Goal: Find specific page/section: Find specific page/section

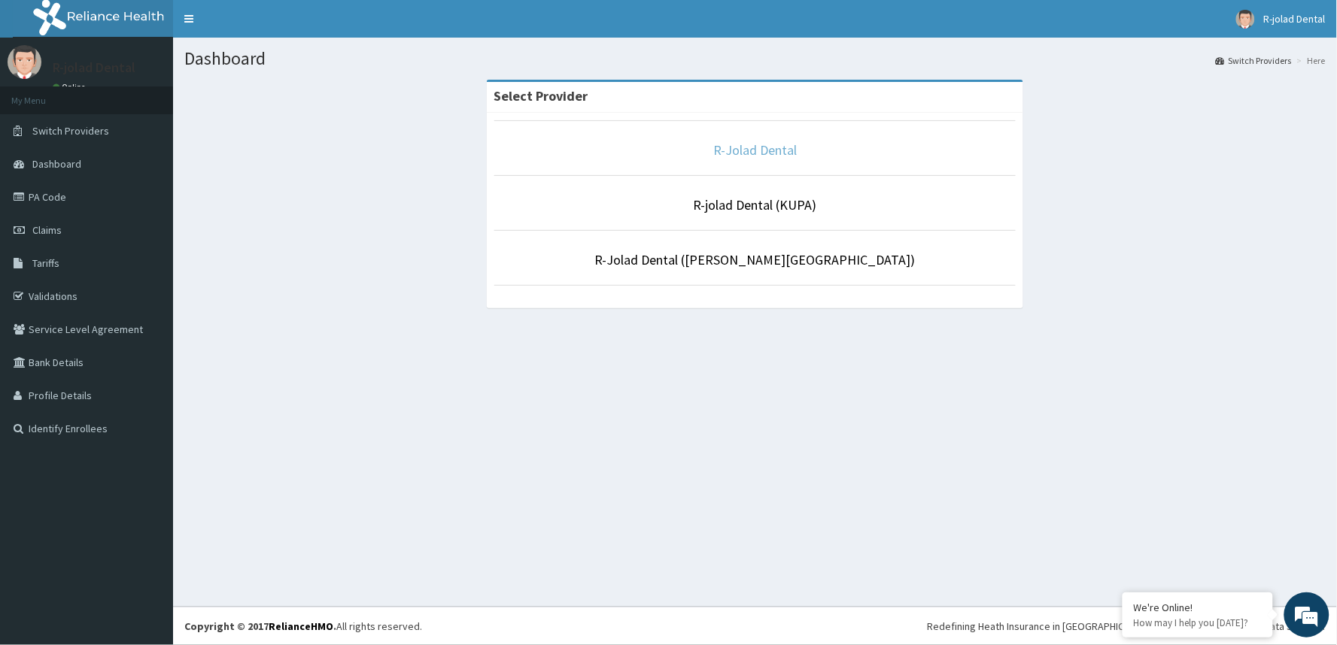
click at [757, 156] on link "R-Jolad Dental" at bounding box center [755, 149] width 84 height 17
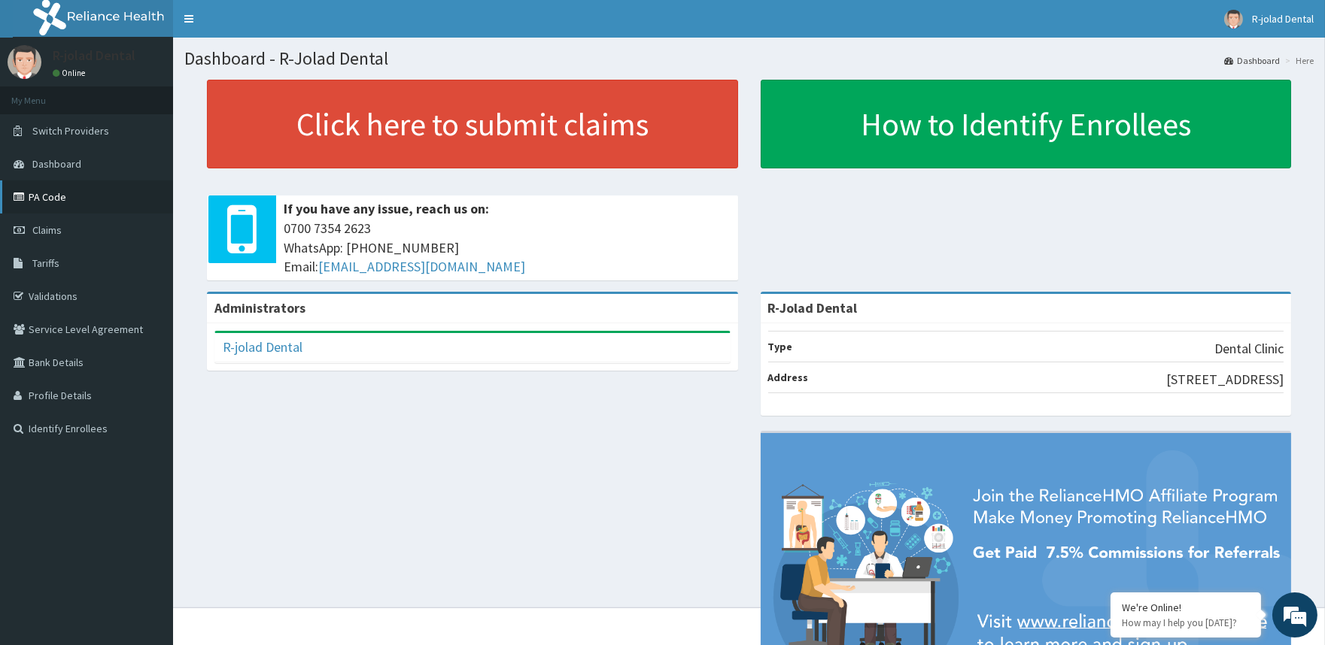
click at [48, 203] on link "PA Code" at bounding box center [86, 197] width 173 height 33
